Goal: Transaction & Acquisition: Purchase product/service

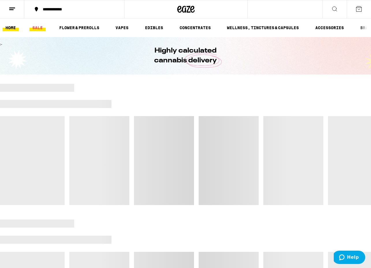
click at [36, 26] on link "SALE" at bounding box center [37, 27] width 16 height 7
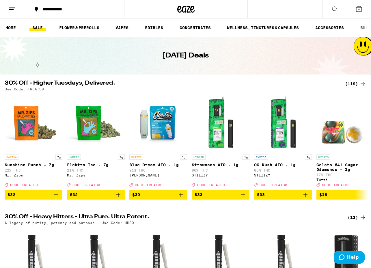
click at [353, 83] on div "(119)" at bounding box center [355, 83] width 21 height 7
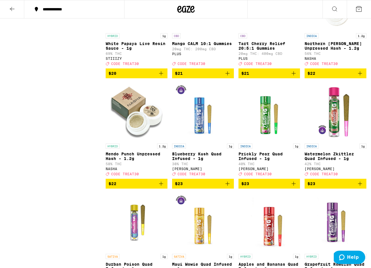
scroll to position [1322, 0]
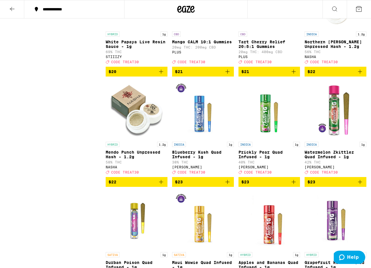
click at [162, 75] on icon "Add to bag" at bounding box center [161, 71] width 7 height 7
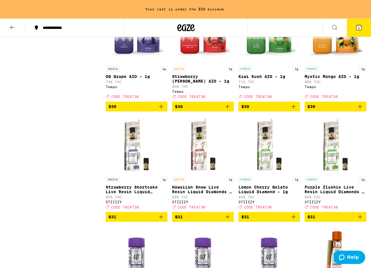
scroll to position [2303, 0]
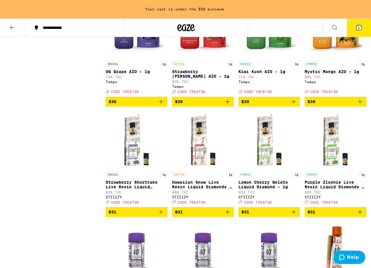
click at [359, 105] on icon "Add to bag" at bounding box center [359, 101] width 7 height 7
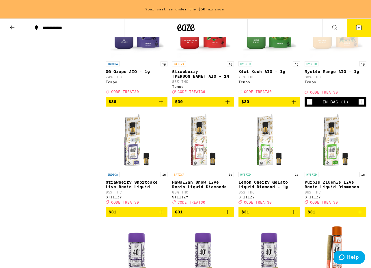
scroll to position [2285, 0]
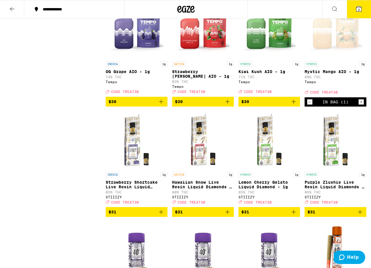
click at [162, 105] on icon "Add to bag" at bounding box center [161, 101] width 7 height 7
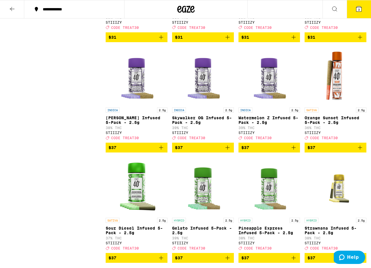
scroll to position [2461, 0]
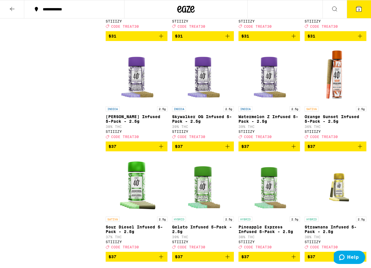
click at [361, 7] on icon at bounding box center [358, 8] width 5 height 5
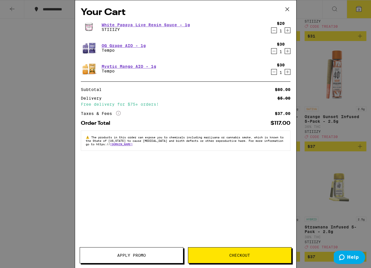
click at [290, 7] on icon at bounding box center [287, 9] width 9 height 9
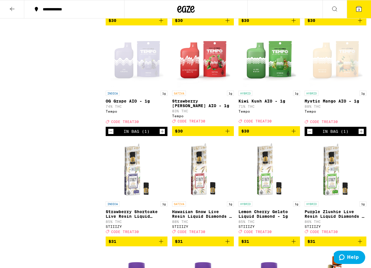
scroll to position [2381, 0]
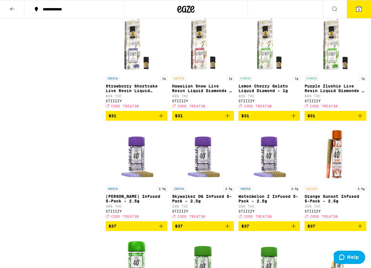
click at [363, 8] on button "3" at bounding box center [359, 9] width 24 height 18
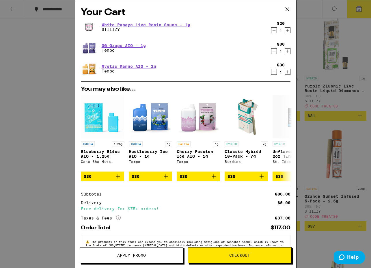
click at [127, 253] on span "Apply Promo" at bounding box center [131, 255] width 29 height 4
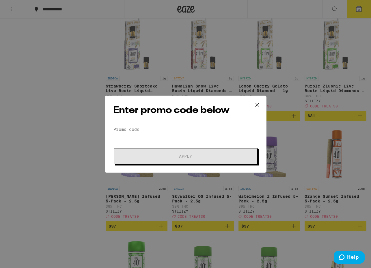
click at [144, 130] on input "Promo Code" at bounding box center [185, 129] width 145 height 9
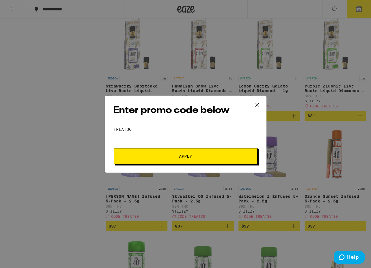
type input "treat30"
click at [145, 156] on span "Apply" at bounding box center [186, 156] width 104 height 4
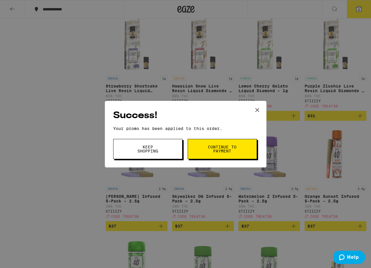
click at [201, 146] on button "Continue to payment" at bounding box center [222, 149] width 69 height 20
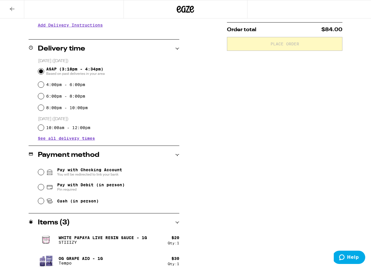
scroll to position [148, 0]
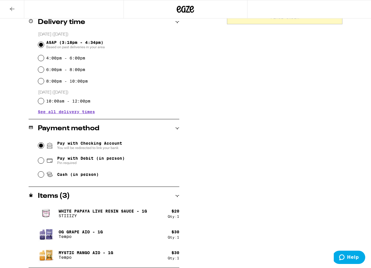
click at [41, 144] on input "Pay with Checking Account You will be redirected to link your bank" at bounding box center [41, 146] width 6 height 6
click at [80, 163] on span "Pin required" at bounding box center [91, 162] width 68 height 5
click at [44, 163] on input "Pay with Debit (in person) Pin required" at bounding box center [41, 161] width 6 height 6
radio input "true"
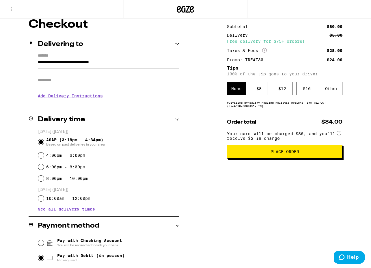
scroll to position [26, 0]
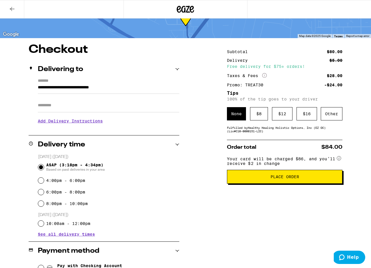
click at [252, 179] on span "Place Order" at bounding box center [285, 177] width 106 height 4
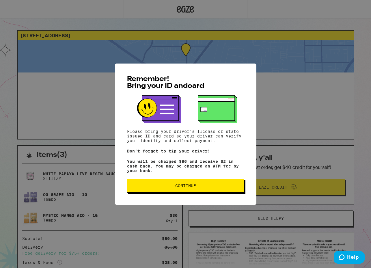
click at [189, 184] on button "Continue" at bounding box center [185, 186] width 117 height 14
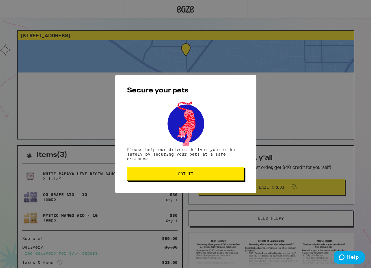
click at [189, 184] on div "Secure your pets Please help our drivers deliver your order safely by securing …" at bounding box center [185, 134] width 141 height 118
click at [203, 177] on button "Got it" at bounding box center [185, 174] width 117 height 14
